Goal: Check status

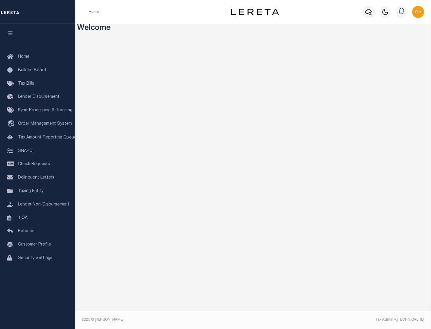
click at [37, 164] on span "Check Requests" at bounding box center [34, 164] width 32 height 4
select select "50"
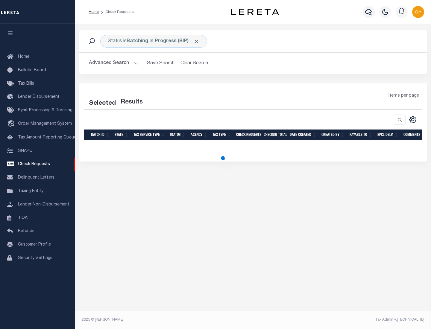
select select "50"
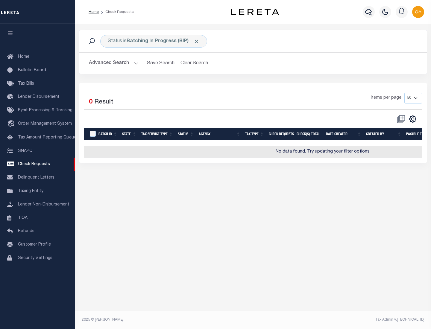
click at [197, 41] on span "Click to Remove" at bounding box center [196, 41] width 6 height 6
